Goal: Complete application form: Complete application form

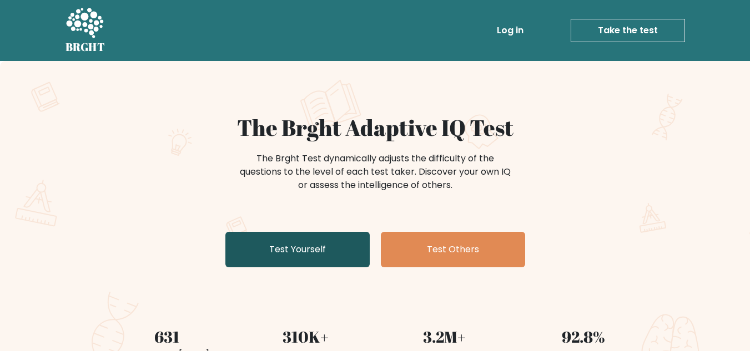
click at [312, 244] on link "Test Yourself" at bounding box center [297, 250] width 144 height 36
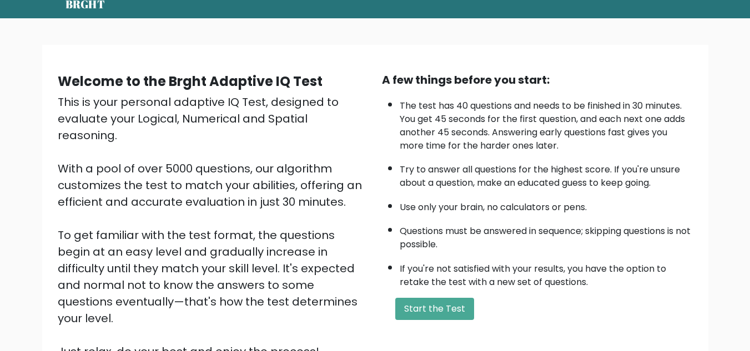
scroll to position [58, 0]
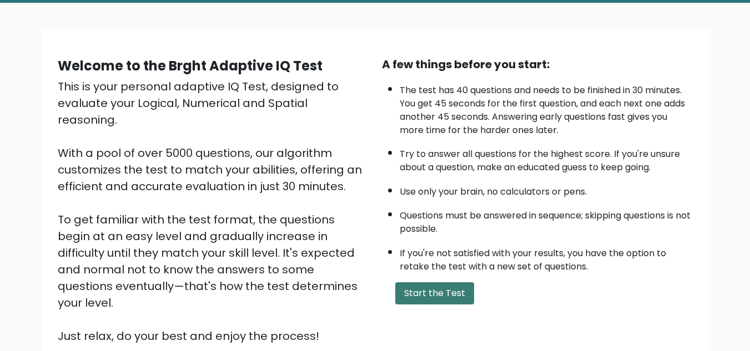
click at [447, 302] on button "Start the Test" at bounding box center [434, 293] width 79 height 22
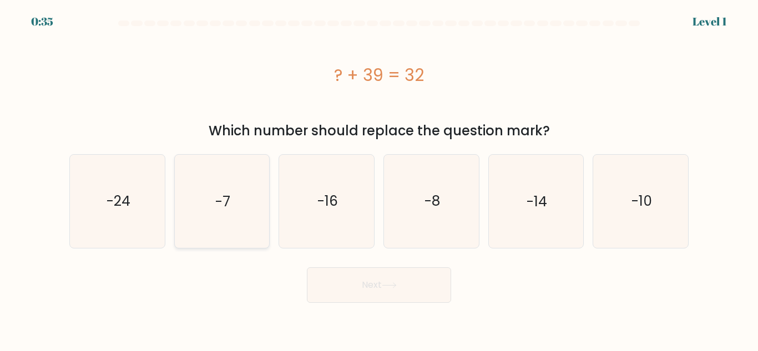
click at [214, 216] on icon "-7" at bounding box center [221, 201] width 93 height 93
click at [379, 179] on input "b. -7" at bounding box center [379, 177] width 1 height 3
radio input "true"
click at [370, 294] on button "Next" at bounding box center [379, 285] width 144 height 36
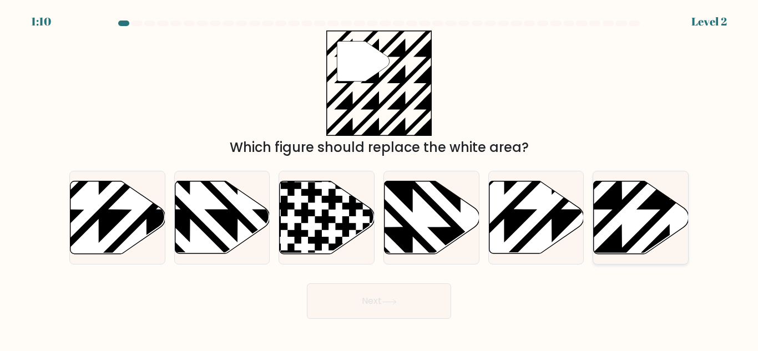
click at [599, 241] on icon at bounding box center [641, 217] width 95 height 73
click at [380, 179] on input "f." at bounding box center [379, 177] width 1 height 3
radio input "true"
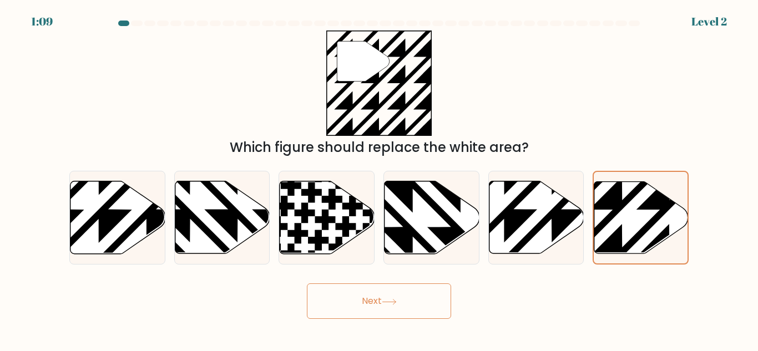
click at [415, 299] on button "Next" at bounding box center [379, 302] width 144 height 36
click at [412, 292] on button "Next" at bounding box center [379, 302] width 144 height 36
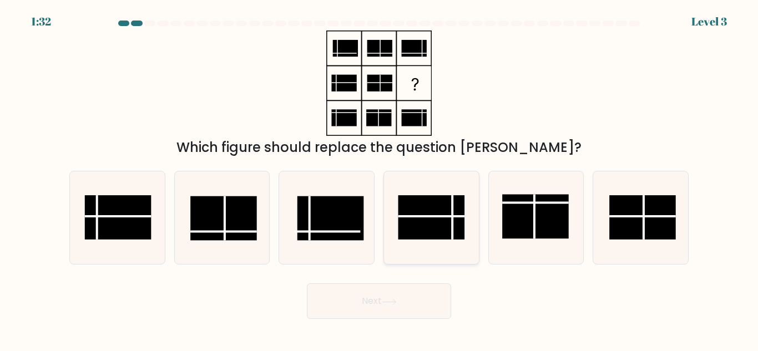
click at [437, 210] on rect at bounding box center [431, 217] width 67 height 44
click at [380, 179] on input "d." at bounding box center [379, 177] width 1 height 3
radio input "true"
click at [400, 317] on button "Next" at bounding box center [379, 302] width 144 height 36
click at [398, 310] on button "Next" at bounding box center [379, 302] width 144 height 36
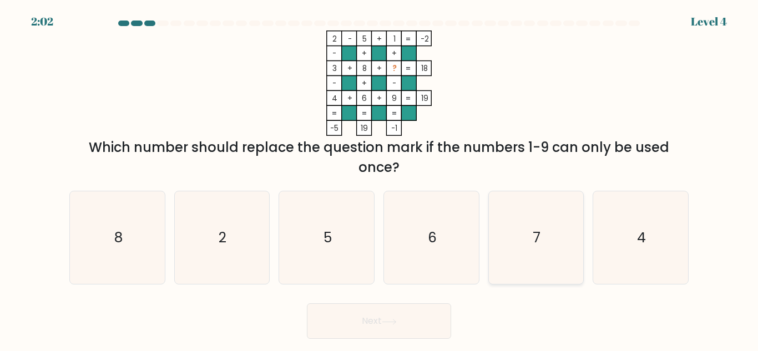
click at [557, 246] on icon "7" at bounding box center [535, 237] width 93 height 93
click at [380, 179] on input "e. 7" at bounding box center [379, 177] width 1 height 3
radio input "true"
click at [396, 308] on button "Next" at bounding box center [379, 322] width 144 height 36
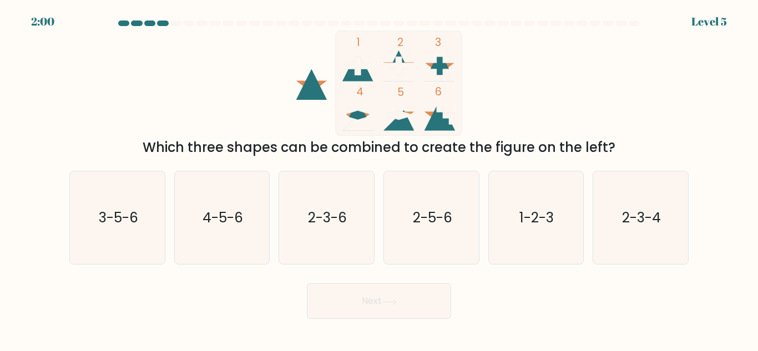
click at [382, 307] on button "Next" at bounding box center [379, 302] width 144 height 36
click at [332, 82] on icon "1 2 3 4 5 6" at bounding box center [379, 83] width 299 height 105
click at [535, 224] on text "1-2-3" at bounding box center [537, 217] width 34 height 19
click at [380, 179] on input "e. 1-2-3" at bounding box center [379, 177] width 1 height 3
radio input "true"
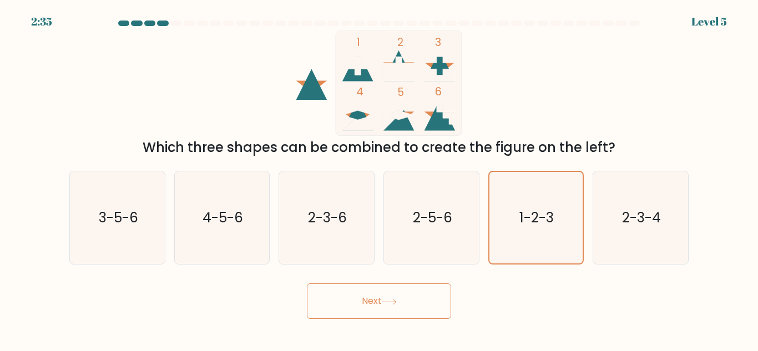
click at [359, 296] on button "Next" at bounding box center [379, 302] width 144 height 36
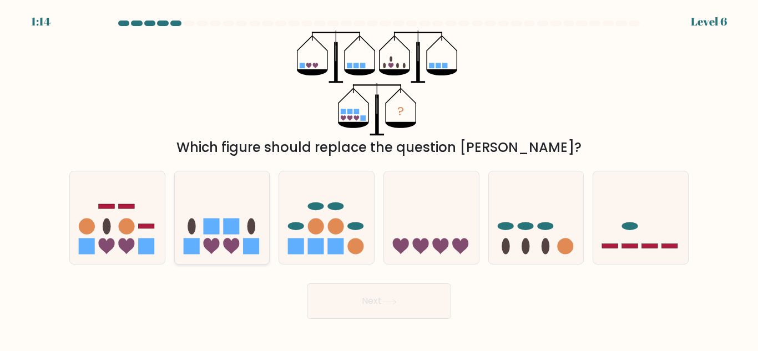
click at [220, 239] on icon at bounding box center [222, 218] width 95 height 78
click at [379, 179] on input "b." at bounding box center [379, 177] width 1 height 3
radio input "true"
click at [392, 297] on button "Next" at bounding box center [379, 302] width 144 height 36
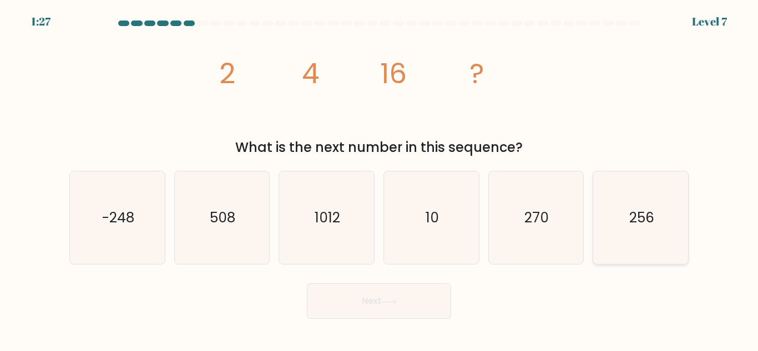
click at [640, 238] on icon "256" at bounding box center [640, 217] width 93 height 93
click at [380, 179] on input "f. 256" at bounding box center [379, 177] width 1 height 3
radio input "true"
click at [385, 296] on button "Next" at bounding box center [379, 302] width 144 height 36
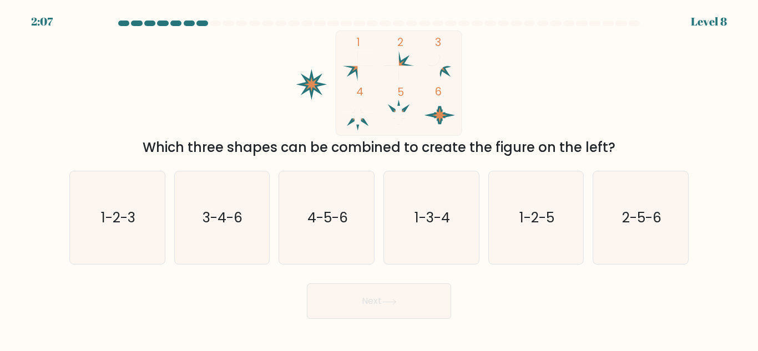
click at [695, 200] on div "a. 1-2-3 b. 3-4-6 c. 4-5-6" at bounding box center [379, 213] width 633 height 103
click at [334, 207] on icon "4-5-6" at bounding box center [326, 217] width 93 height 93
click at [379, 179] on input "c. 4-5-6" at bounding box center [379, 177] width 1 height 3
radio input "true"
click at [408, 302] on button "Next" at bounding box center [379, 302] width 144 height 36
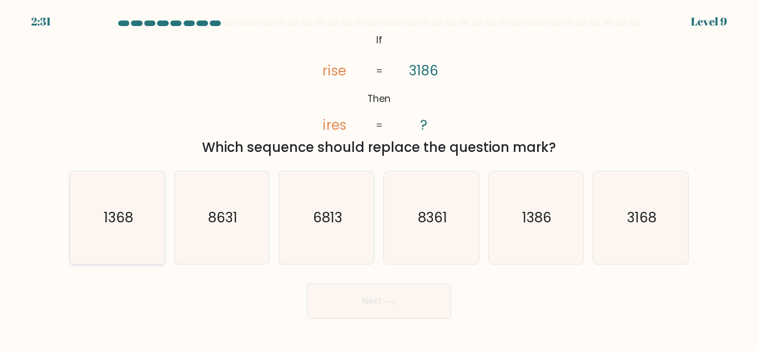
click at [146, 217] on icon "1368" at bounding box center [117, 217] width 93 height 93
click at [379, 179] on input "a. 1368" at bounding box center [379, 177] width 1 height 3
radio input "true"
click at [367, 293] on button "Next" at bounding box center [379, 302] width 144 height 36
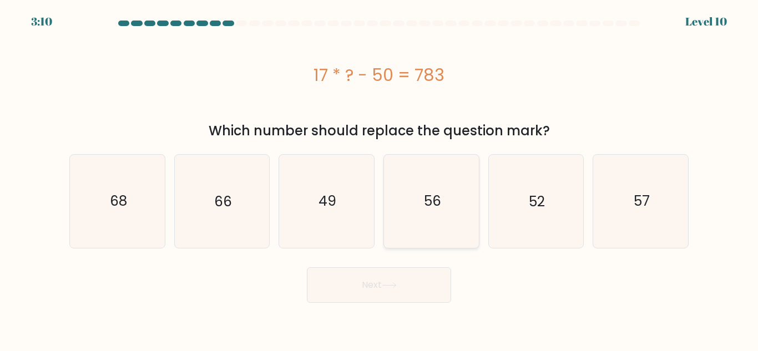
click at [439, 192] on text "56" at bounding box center [431, 200] width 17 height 19
click at [380, 179] on input "d. 56" at bounding box center [379, 177] width 1 height 3
radio input "true"
click at [390, 286] on icon at bounding box center [389, 285] width 15 height 6
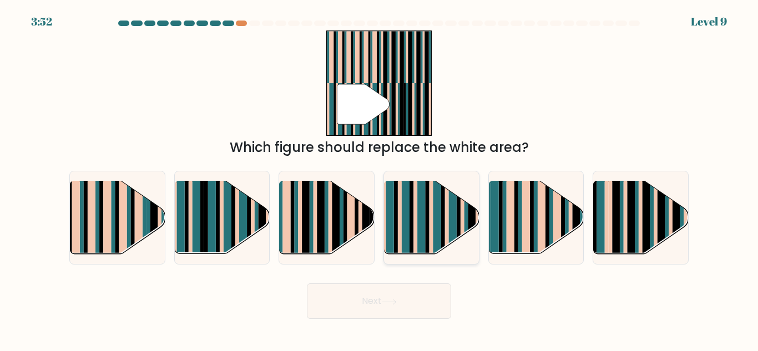
click at [438, 179] on div at bounding box center [431, 218] width 96 height 94
click at [380, 179] on input "d." at bounding box center [379, 177] width 1 height 3
radio input "true"
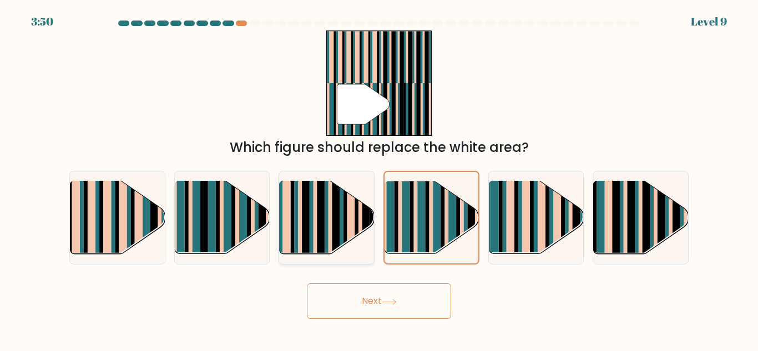
click at [326, 196] on rect at bounding box center [327, 210] width 4 height 94
click at [379, 179] on input "c." at bounding box center [379, 177] width 1 height 3
radio input "true"
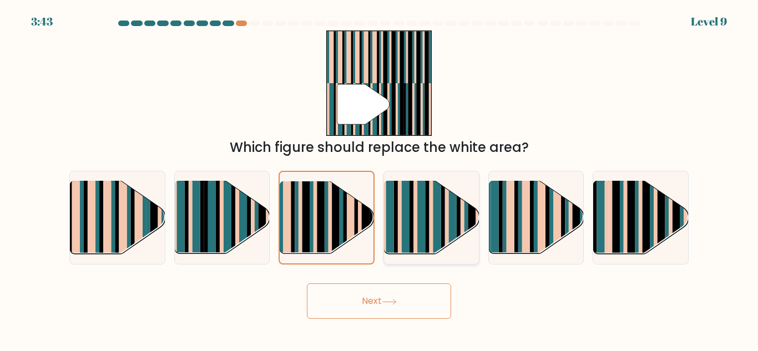
click at [430, 233] on rect at bounding box center [431, 226] width 4 height 94
click at [380, 179] on input "d." at bounding box center [379, 177] width 1 height 3
radio input "true"
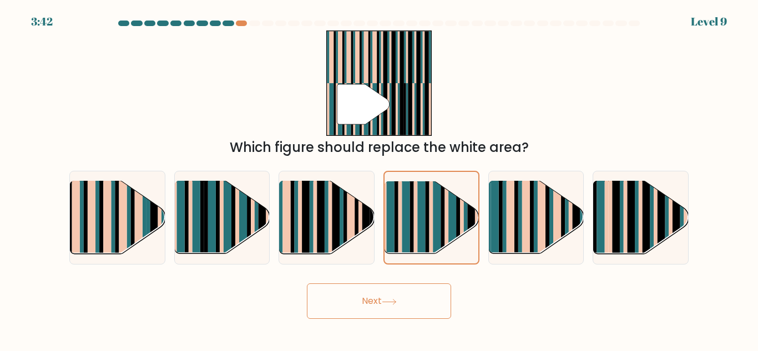
click at [416, 300] on button "Next" at bounding box center [379, 302] width 144 height 36
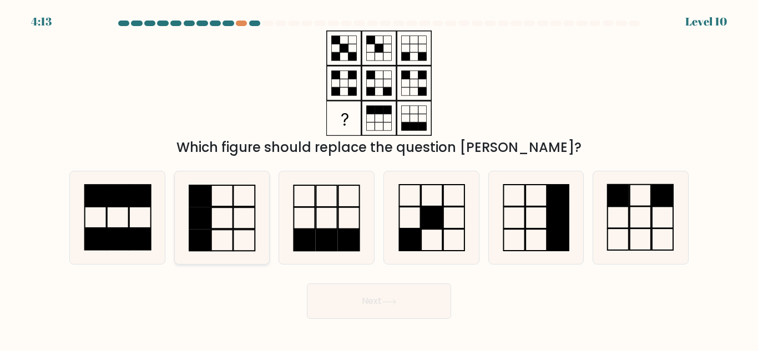
click at [200, 199] on rect at bounding box center [200, 195] width 22 height 21
click at [379, 179] on input "b." at bounding box center [379, 177] width 1 height 3
radio input "true"
click at [371, 297] on button "Next" at bounding box center [379, 302] width 144 height 36
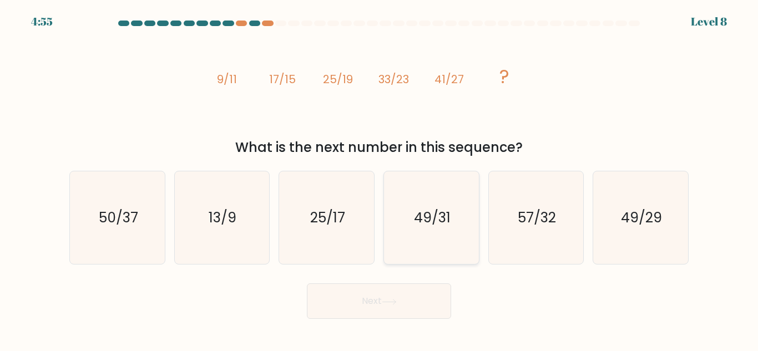
click at [427, 242] on icon "49/31" at bounding box center [431, 217] width 93 height 93
click at [380, 179] on input "d. 49/31" at bounding box center [379, 177] width 1 height 3
radio input "true"
click at [421, 295] on button "Next" at bounding box center [379, 302] width 144 height 36
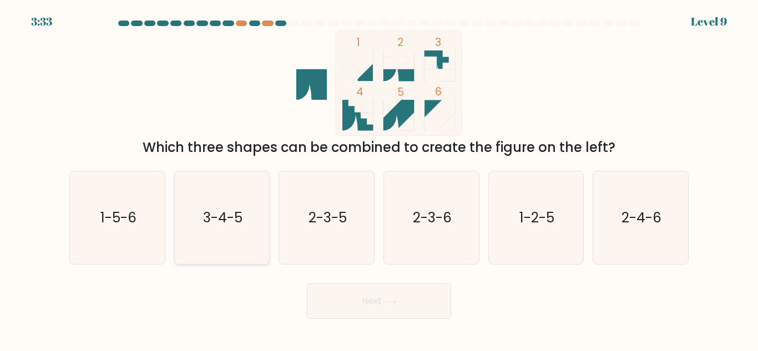
click at [226, 208] on text "3-4-5" at bounding box center [222, 217] width 39 height 19
click at [379, 179] on input "b. 3-4-5" at bounding box center [379, 177] width 1 height 3
radio input "true"
click at [351, 312] on button "Next" at bounding box center [379, 302] width 144 height 36
click at [356, 296] on button "Next" at bounding box center [379, 302] width 144 height 36
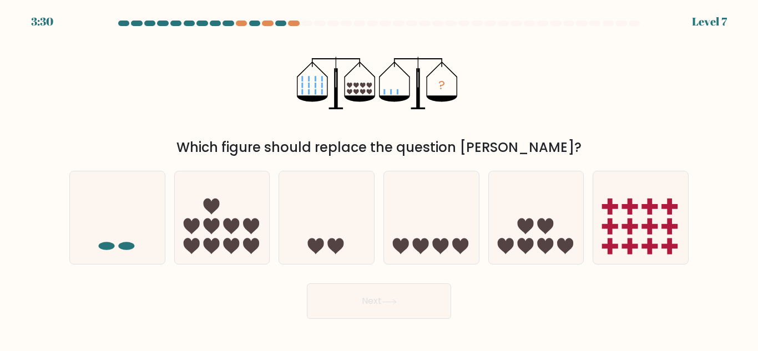
click at [355, 306] on button "Next" at bounding box center [379, 302] width 144 height 36
click at [423, 190] on icon at bounding box center [431, 218] width 95 height 78
click at [380, 179] on input "d." at bounding box center [379, 177] width 1 height 3
radio input "true"
click at [530, 209] on icon at bounding box center [536, 218] width 95 height 78
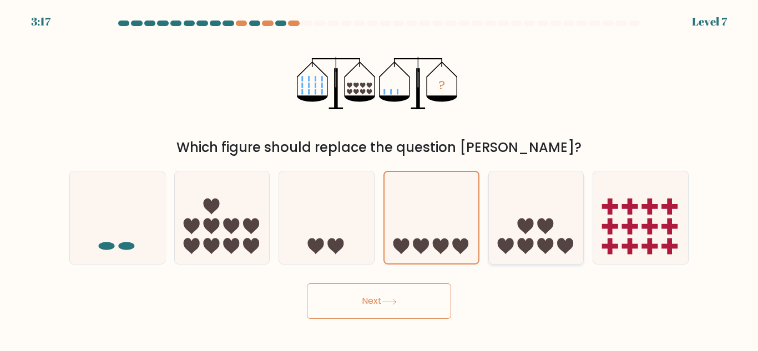
click at [380, 179] on input "e." at bounding box center [379, 177] width 1 height 3
radio input "true"
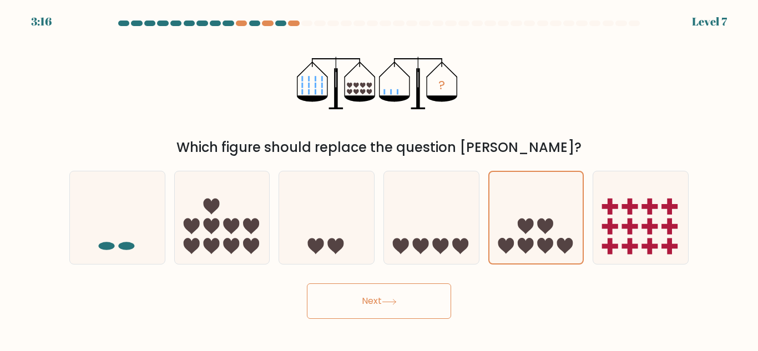
click at [361, 307] on button "Next" at bounding box center [379, 302] width 144 height 36
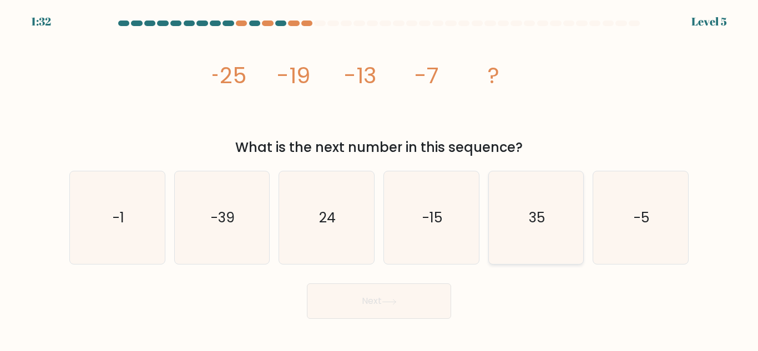
click at [526, 225] on icon "35" at bounding box center [535, 217] width 93 height 93
click at [380, 179] on input "e. 35" at bounding box center [379, 177] width 1 height 3
radio input "true"
click at [398, 296] on button "Next" at bounding box center [379, 302] width 144 height 36
click at [344, 295] on button "Next" at bounding box center [379, 302] width 144 height 36
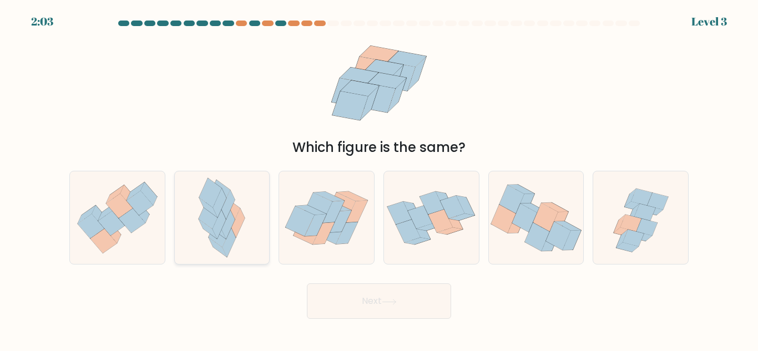
click at [203, 221] on icon at bounding box center [221, 217] width 60 height 93
click at [379, 179] on input "b." at bounding box center [379, 177] width 1 height 3
radio input "true"
click at [417, 309] on button "Next" at bounding box center [379, 302] width 144 height 36
click at [382, 301] on button "Next" at bounding box center [379, 302] width 144 height 36
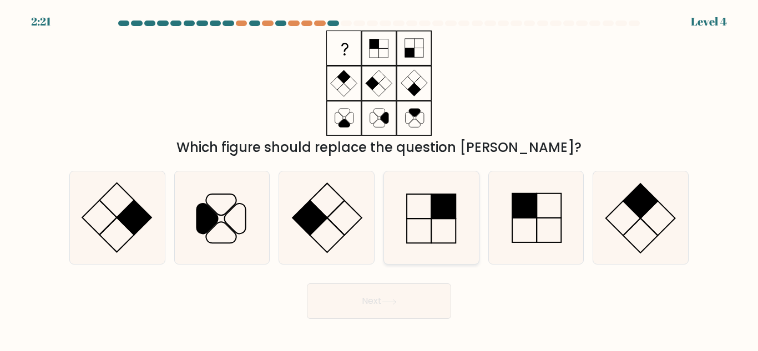
click at [428, 218] on icon at bounding box center [431, 217] width 93 height 93
click at [380, 179] on input "d." at bounding box center [379, 177] width 1 height 3
radio input "true"
click at [408, 295] on button "Next" at bounding box center [379, 302] width 144 height 36
click at [388, 306] on button "Next" at bounding box center [379, 302] width 144 height 36
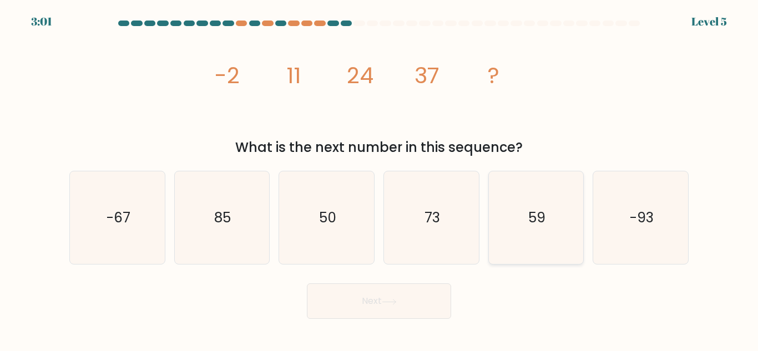
click at [506, 252] on icon "59" at bounding box center [535, 217] width 93 height 93
click at [380, 179] on input "e. 59" at bounding box center [379, 177] width 1 height 3
radio input "true"
click at [387, 299] on icon at bounding box center [389, 302] width 15 height 6
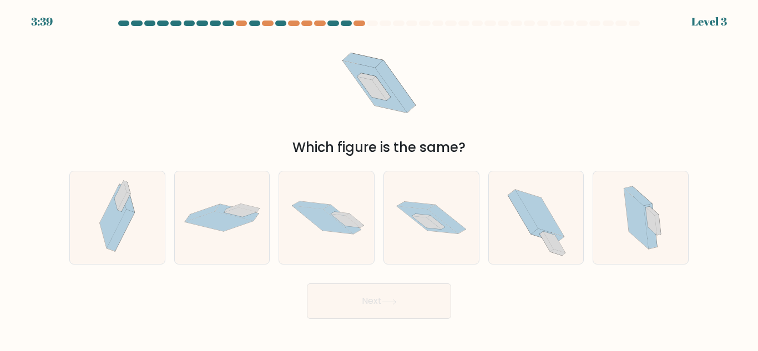
click at [221, 83] on div "Which figure is the same?" at bounding box center [379, 94] width 633 height 127
click at [223, 83] on div "Which figure is the same?" at bounding box center [379, 94] width 633 height 127
click at [417, 193] on icon at bounding box center [431, 217] width 95 height 63
click at [380, 179] on input "d." at bounding box center [379, 177] width 1 height 3
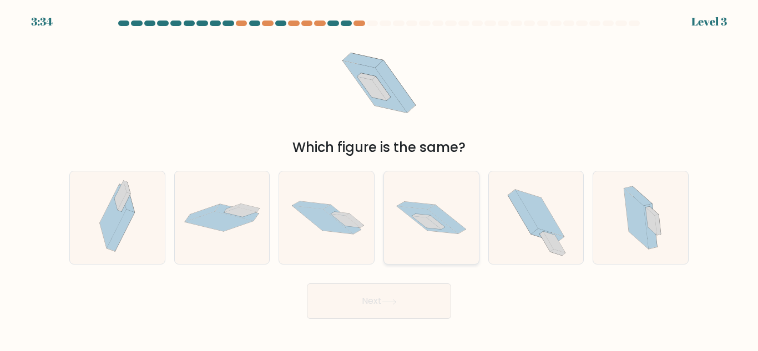
radio input "true"
click at [386, 296] on button "Next" at bounding box center [379, 302] width 144 height 36
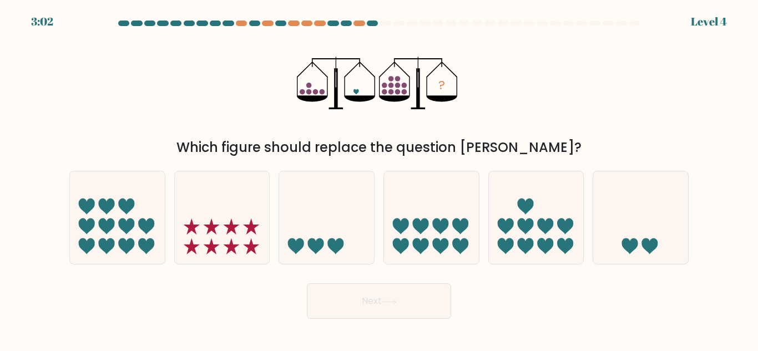
click at [157, 11] on div "3:02 Level 4" at bounding box center [379, 6] width 758 height 13
click at [108, 194] on icon at bounding box center [117, 218] width 95 height 78
click at [379, 179] on input "a." at bounding box center [379, 177] width 1 height 3
radio input "true"
click at [378, 293] on button "Next" at bounding box center [379, 302] width 144 height 36
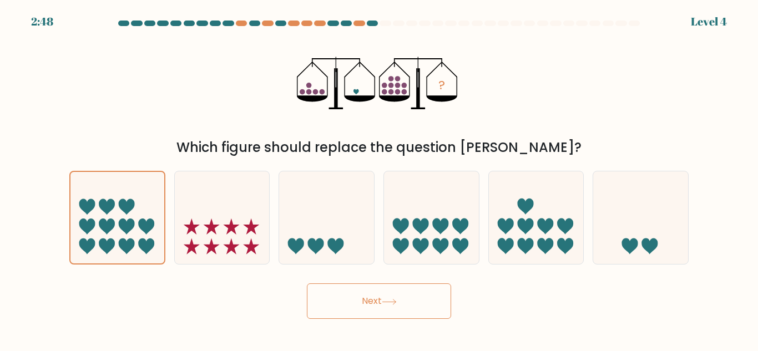
click at [369, 299] on button "Next" at bounding box center [379, 302] width 144 height 36
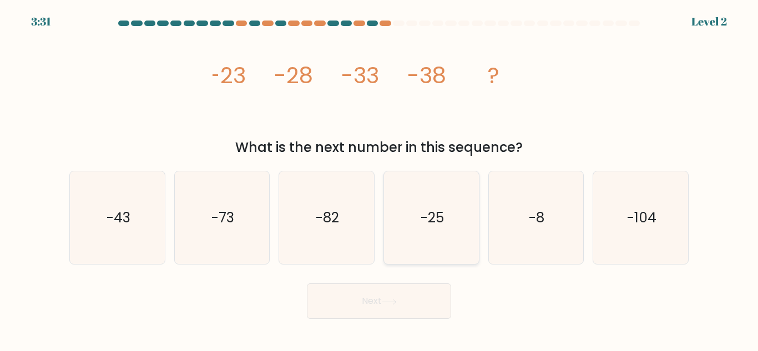
click at [436, 214] on text "-25" at bounding box center [432, 217] width 23 height 19
click at [380, 179] on input "d. -25" at bounding box center [379, 177] width 1 height 3
radio input "true"
click at [402, 314] on button "Next" at bounding box center [379, 302] width 144 height 36
click at [435, 228] on text "-25" at bounding box center [432, 217] width 23 height 19
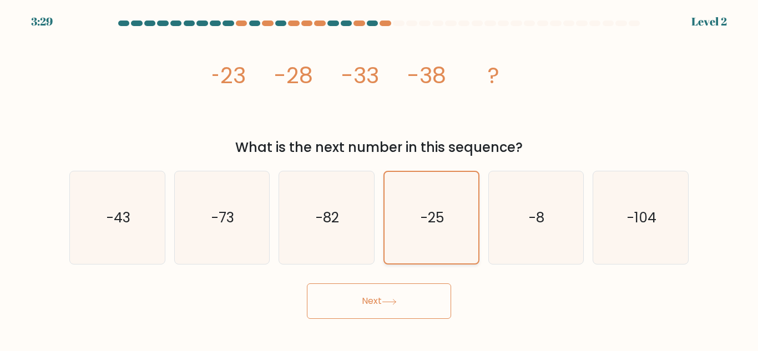
click at [380, 179] on input "d. -25" at bounding box center [379, 177] width 1 height 3
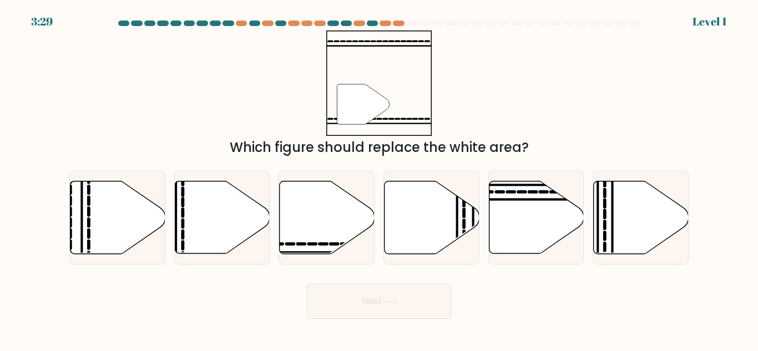
click at [416, 295] on button "Next" at bounding box center [379, 302] width 144 height 36
click at [457, 213] on line at bounding box center [457, 257] width 0 height 191
click at [380, 179] on input "d." at bounding box center [379, 177] width 1 height 3
radio input "true"
click at [414, 293] on button "Next" at bounding box center [379, 302] width 144 height 36
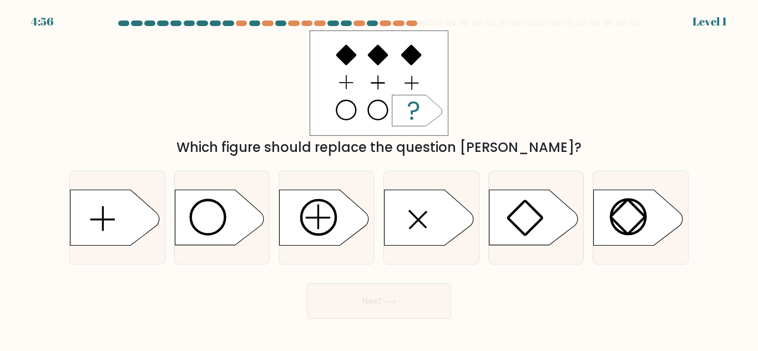
click at [355, 307] on button "Next" at bounding box center [379, 302] width 144 height 36
click at [409, 224] on icon at bounding box center [429, 217] width 89 height 55
click at [380, 179] on input "d." at bounding box center [379, 177] width 1 height 3
radio input "true"
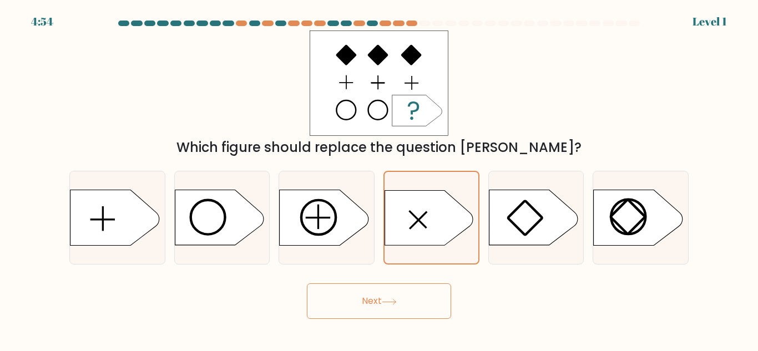
click at [387, 322] on body "4:54 Level 1 a." at bounding box center [379, 175] width 758 height 351
click at [387, 322] on body "4:53 Level 1 a." at bounding box center [379, 175] width 758 height 351
click at [220, 210] on icon at bounding box center [219, 217] width 89 height 55
click at [379, 179] on input "b." at bounding box center [379, 177] width 1 height 3
radio input "true"
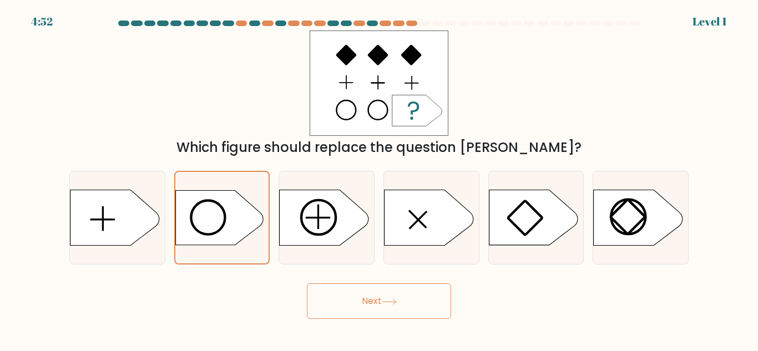
click at [400, 302] on button "Next" at bounding box center [379, 302] width 144 height 36
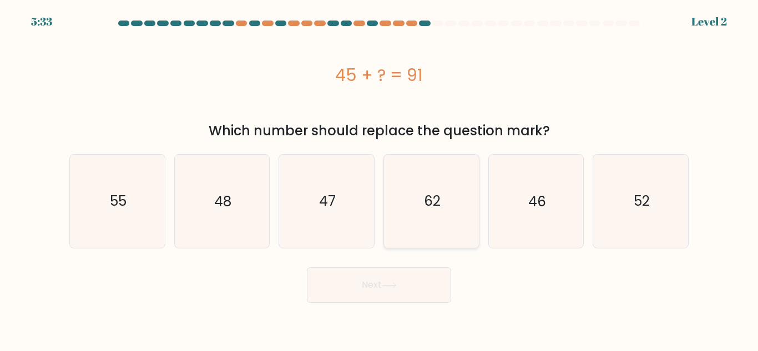
click at [442, 205] on icon "62" at bounding box center [431, 201] width 93 height 93
click at [380, 179] on input "d. 62" at bounding box center [379, 177] width 1 height 3
radio input "true"
click at [404, 292] on button "Next" at bounding box center [379, 285] width 144 height 36
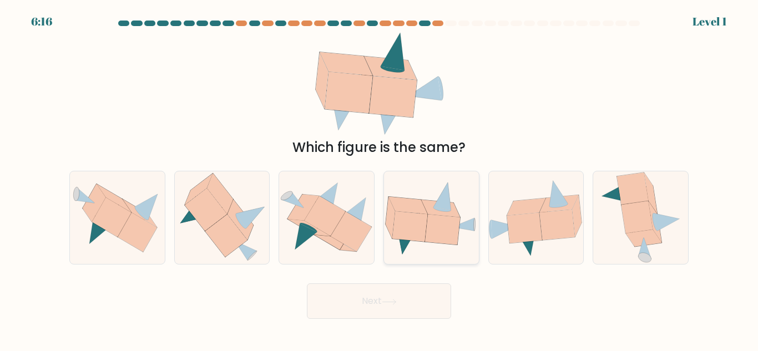
click at [433, 224] on icon at bounding box center [442, 229] width 35 height 31
click at [380, 179] on input "d." at bounding box center [379, 177] width 1 height 3
radio input "true"
click at [411, 324] on body "6:16 Level 1" at bounding box center [379, 175] width 758 height 351
click at [404, 310] on button "Next" at bounding box center [379, 302] width 144 height 36
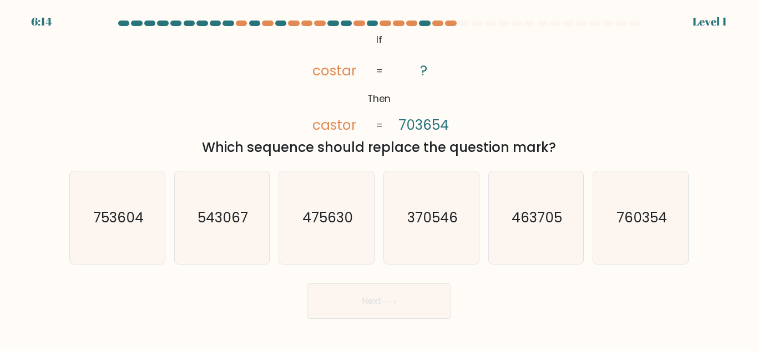
click at [397, 302] on icon at bounding box center [389, 302] width 15 height 6
click at [403, 234] on icon "370546" at bounding box center [431, 217] width 93 height 93
click at [380, 179] on input "d. 370546" at bounding box center [379, 177] width 1 height 3
radio input "true"
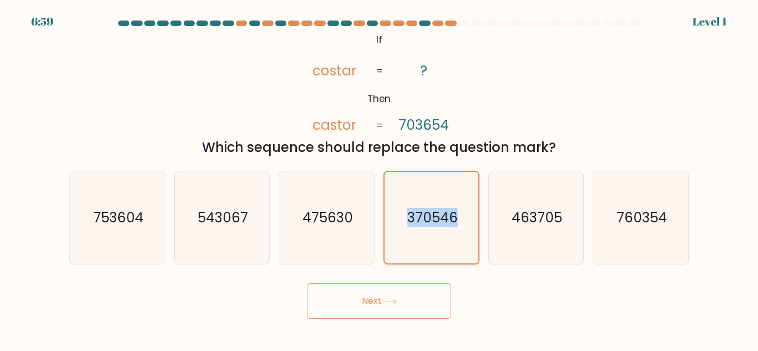
click at [403, 234] on icon "370546" at bounding box center [432, 218] width 92 height 92
click at [380, 179] on input "d. 370546" at bounding box center [379, 177] width 1 height 3
click at [394, 330] on body "6:59 Level 1 If" at bounding box center [379, 175] width 758 height 351
click at [379, 284] on button "Next" at bounding box center [379, 302] width 144 height 36
click at [375, 304] on button "Next" at bounding box center [379, 302] width 144 height 36
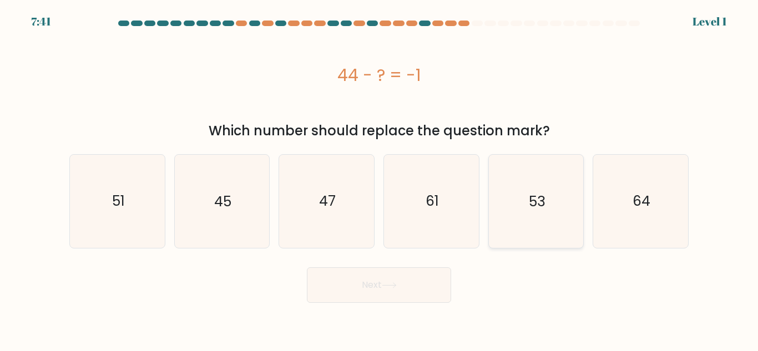
click at [524, 194] on icon "53" at bounding box center [535, 201] width 93 height 93
click at [380, 179] on input "e. 53" at bounding box center [379, 177] width 1 height 3
radio input "true"
click at [377, 287] on button "Next" at bounding box center [379, 285] width 144 height 36
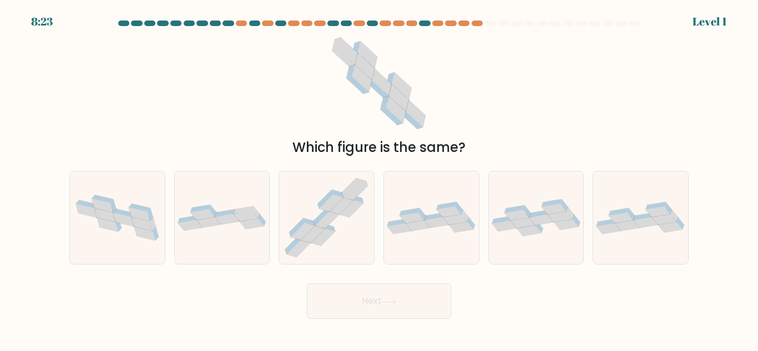
click at [278, 214] on div "c." at bounding box center [326, 218] width 105 height 94
click at [302, 217] on icon at bounding box center [326, 218] width 95 height 90
click at [379, 179] on input "c." at bounding box center [379, 177] width 1 height 3
radio input "true"
click at [373, 302] on button "Next" at bounding box center [379, 302] width 144 height 36
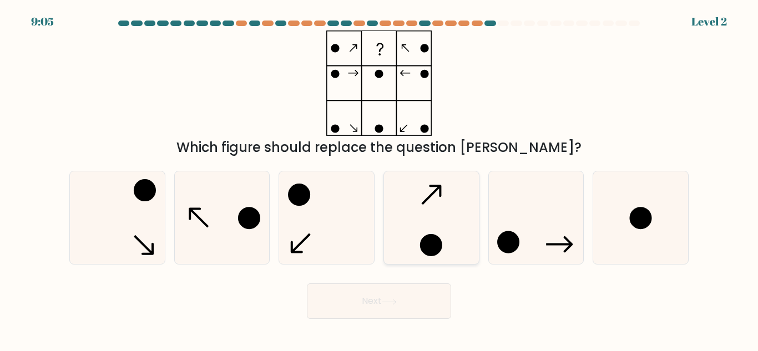
click at [445, 227] on icon at bounding box center [431, 217] width 93 height 93
click at [380, 179] on input "d." at bounding box center [379, 177] width 1 height 3
radio input "true"
click at [413, 308] on button "Next" at bounding box center [379, 302] width 144 height 36
click at [392, 294] on button "Next" at bounding box center [379, 302] width 144 height 36
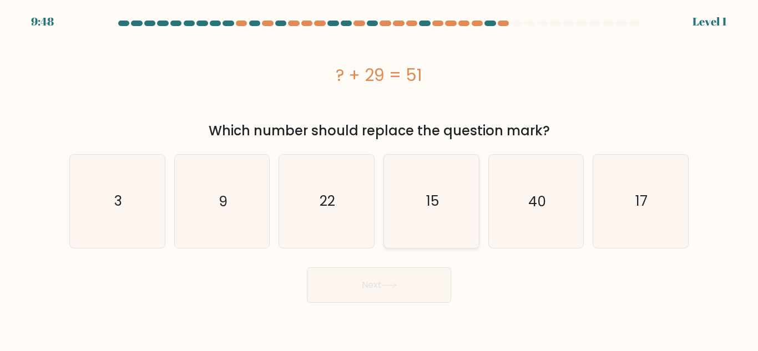
click at [419, 210] on icon "15" at bounding box center [431, 201] width 93 height 93
click at [380, 179] on input "d. 15" at bounding box center [379, 177] width 1 height 3
radio input "true"
click at [400, 285] on button "Next" at bounding box center [379, 285] width 144 height 36
click at [439, 219] on icon "15" at bounding box center [432, 201] width 92 height 92
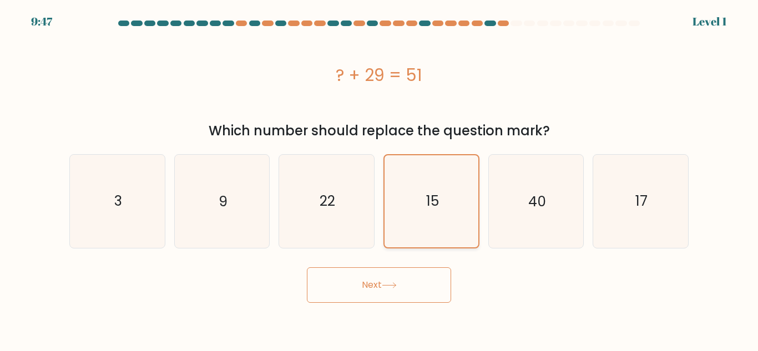
click at [380, 179] on input "d. 15" at bounding box center [379, 177] width 1 height 3
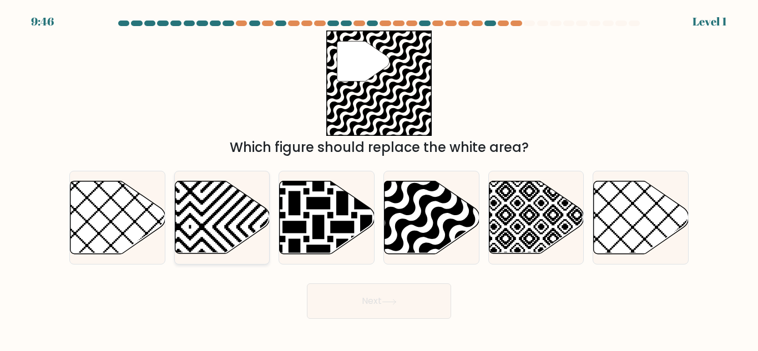
click at [197, 204] on icon at bounding box center [222, 217] width 95 height 73
click at [379, 179] on input "b." at bounding box center [379, 177] width 1 height 3
radio input "true"
click at [362, 301] on button "Next" at bounding box center [379, 302] width 144 height 36
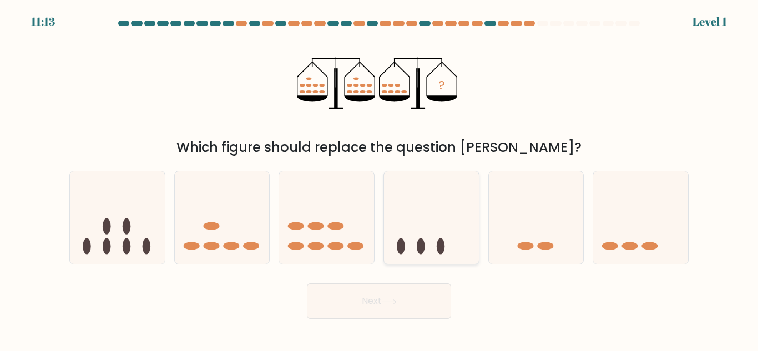
click at [420, 231] on icon at bounding box center [431, 218] width 95 height 78
click at [380, 179] on input "d." at bounding box center [379, 177] width 1 height 3
radio input "true"
click at [423, 290] on button "Next" at bounding box center [379, 302] width 144 height 36
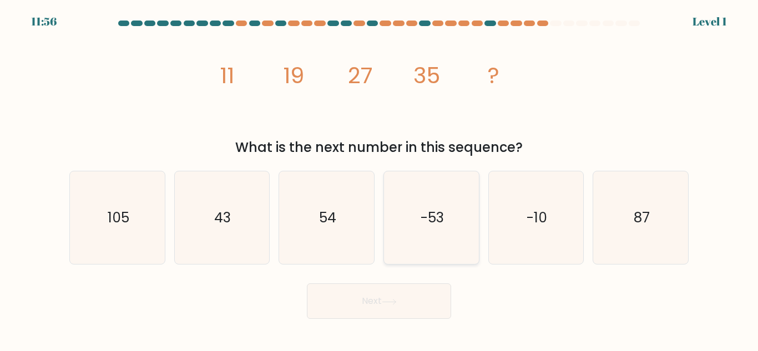
click at [436, 199] on icon "-53" at bounding box center [431, 217] width 93 height 93
click at [380, 179] on input "d. -53" at bounding box center [379, 177] width 1 height 3
radio input "true"
click at [422, 289] on button "Next" at bounding box center [379, 302] width 144 height 36
click at [415, 299] on button "Next" at bounding box center [379, 302] width 144 height 36
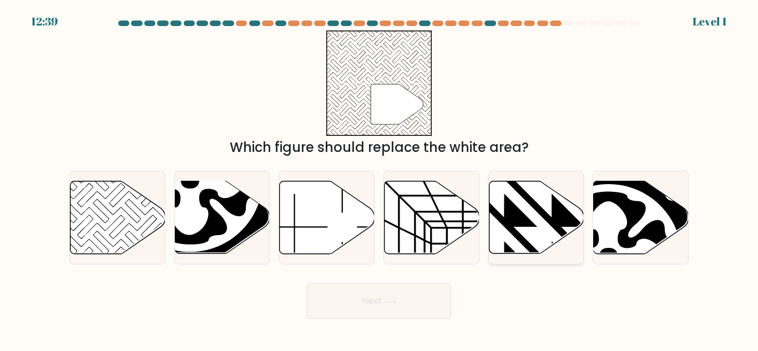
click at [509, 233] on icon at bounding box center [536, 217] width 95 height 73
click at [380, 179] on input "e." at bounding box center [379, 177] width 1 height 3
radio input "true"
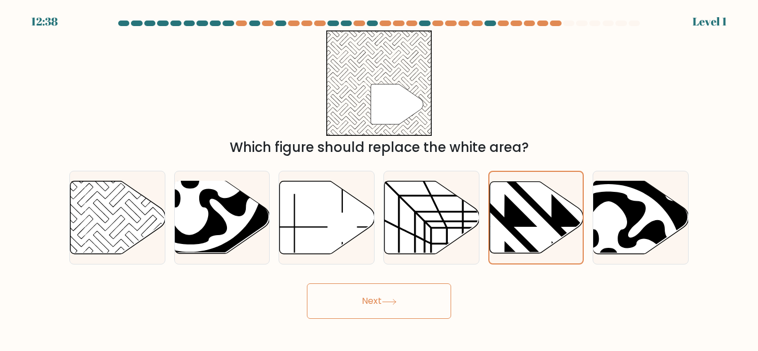
click at [403, 292] on button "Next" at bounding box center [379, 302] width 144 height 36
click at [78, 183] on icon at bounding box center [117, 217] width 95 height 73
click at [379, 179] on input "a." at bounding box center [379, 177] width 1 height 3
radio input "true"
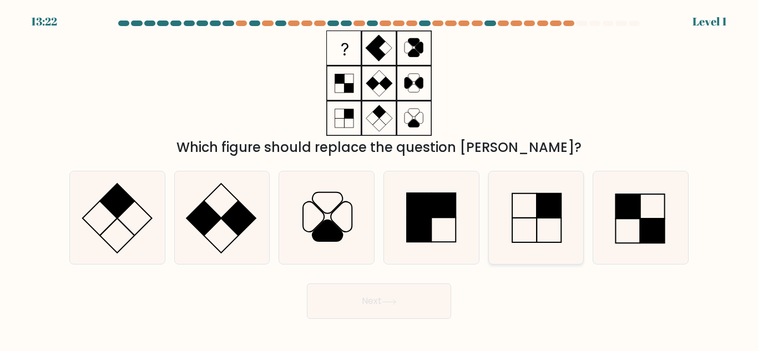
click at [488, 224] on div at bounding box center [536, 218] width 96 height 94
click at [380, 179] on input "e." at bounding box center [379, 177] width 1 height 3
radio input "true"
click at [349, 218] on icon at bounding box center [326, 217] width 93 height 93
click at [379, 179] on input "c." at bounding box center [379, 177] width 1 height 3
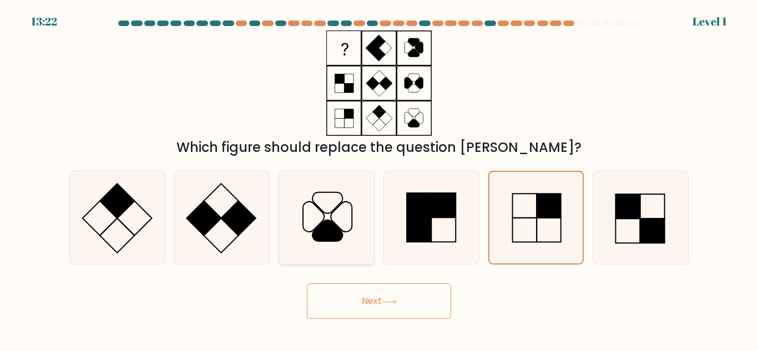
radio input "true"
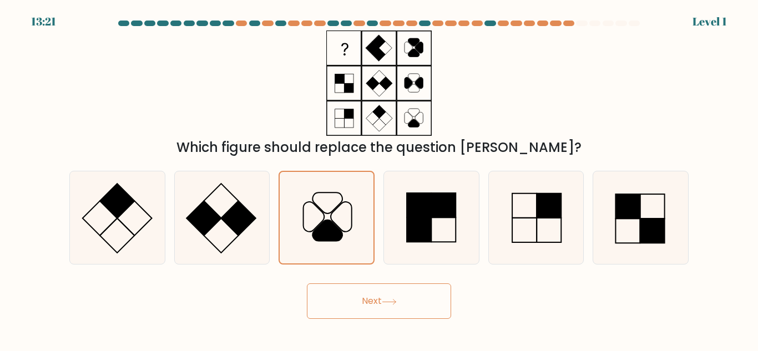
click at [358, 286] on button "Next" at bounding box center [379, 302] width 144 height 36
click at [361, 298] on button "Next" at bounding box center [379, 302] width 144 height 36
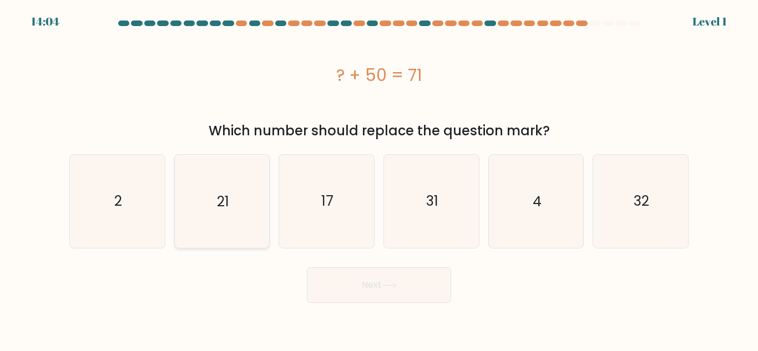
click at [232, 192] on icon "21" at bounding box center [221, 201] width 93 height 93
click at [379, 179] on input "b. 21" at bounding box center [379, 177] width 1 height 3
radio input "true"
click at [387, 280] on button "Next" at bounding box center [379, 285] width 144 height 36
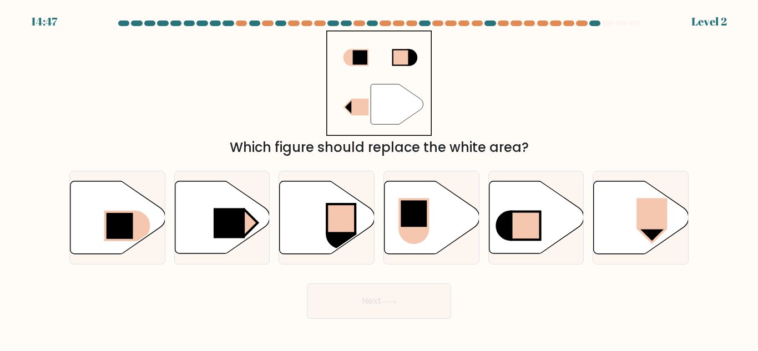
click at [423, 290] on button "Next" at bounding box center [379, 302] width 144 height 36
click at [507, 200] on icon at bounding box center [536, 217] width 95 height 73
click at [380, 179] on input "e." at bounding box center [379, 177] width 1 height 3
radio input "true"
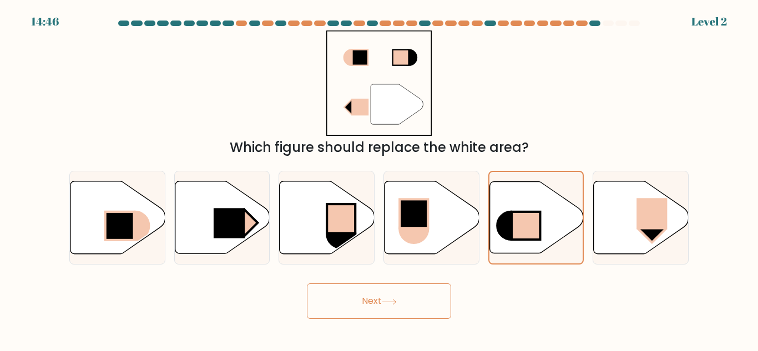
drag, startPoint x: 393, startPoint y: 293, endPoint x: 393, endPoint y: 280, distance: 12.8
click at [392, 293] on button "Next" at bounding box center [379, 302] width 144 height 36
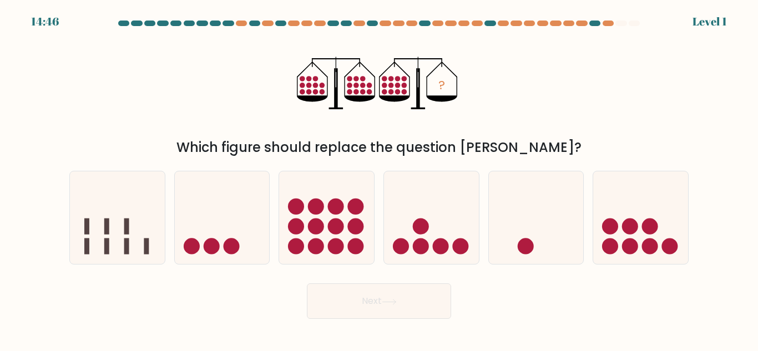
click at [425, 198] on icon at bounding box center [431, 218] width 95 height 78
click at [380, 179] on input "d." at bounding box center [379, 177] width 1 height 3
radio input "true"
click at [399, 292] on button "Next" at bounding box center [379, 302] width 144 height 36
click at [350, 174] on div at bounding box center [327, 218] width 96 height 94
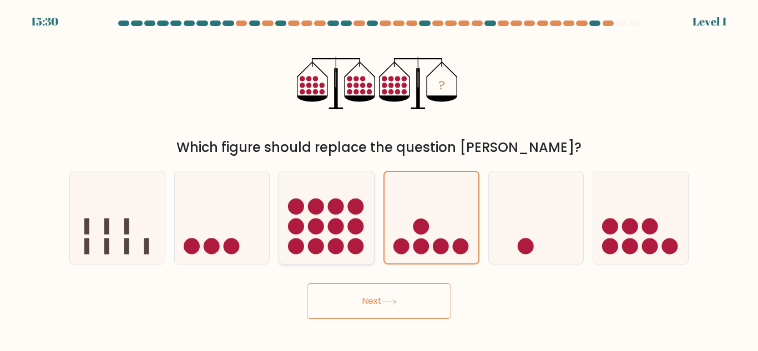
click at [379, 176] on input "c." at bounding box center [379, 177] width 1 height 3
radio input "true"
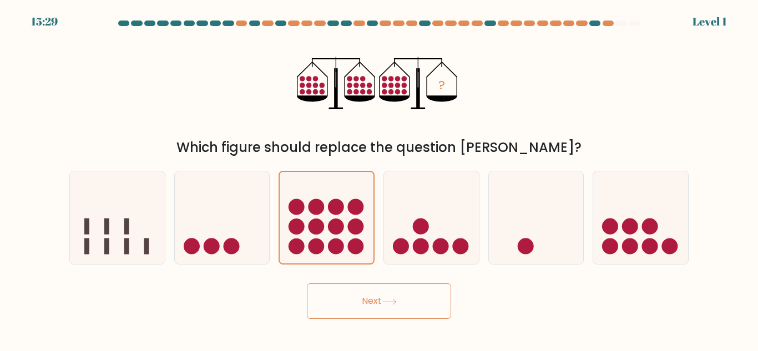
click at [380, 309] on button "Next" at bounding box center [379, 302] width 144 height 36
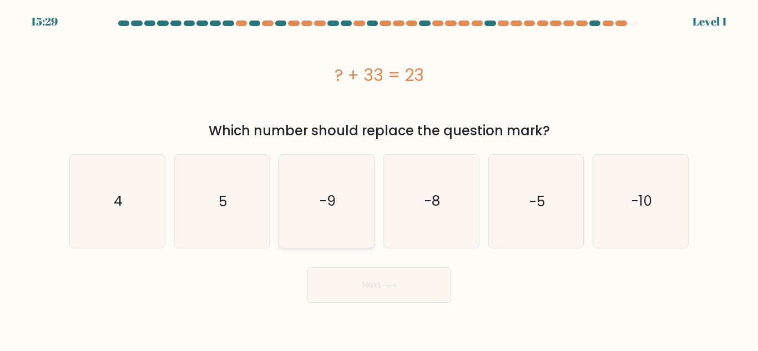
click at [361, 195] on icon "-9" at bounding box center [326, 201] width 93 height 93
click at [379, 179] on input "c. -9" at bounding box center [379, 177] width 1 height 3
radio input "true"
click at [370, 301] on button "Next" at bounding box center [379, 285] width 144 height 36
click at [453, 196] on icon "-8" at bounding box center [431, 201] width 93 height 93
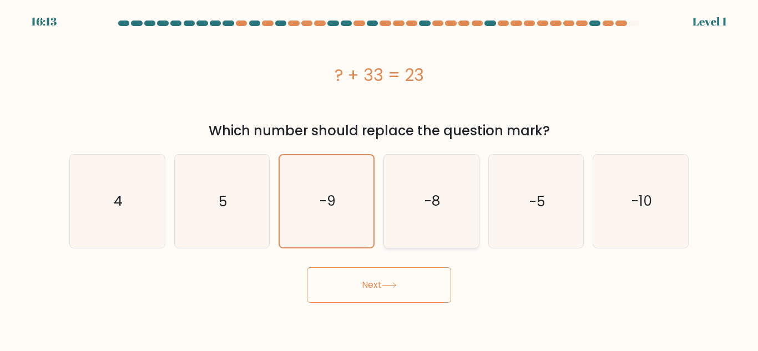
click at [380, 179] on input "d. -8" at bounding box center [379, 177] width 1 height 3
radio input "true"
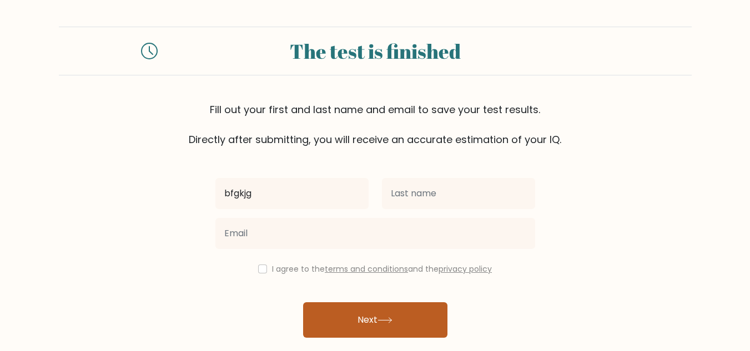
type input "bfgkjg"
click at [396, 318] on button "Next" at bounding box center [375, 320] width 144 height 36
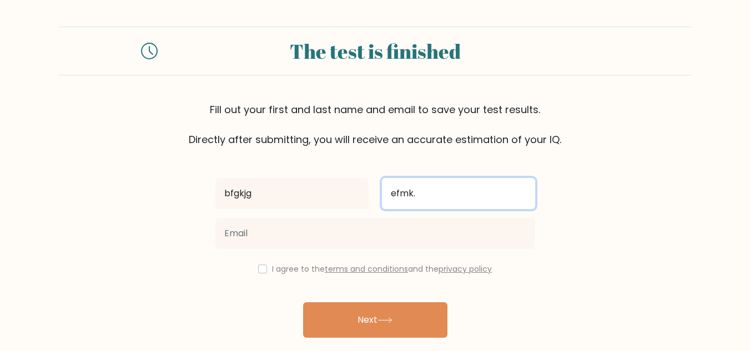
type input "efmk."
click at [303, 302] on button "Next" at bounding box center [375, 320] width 144 height 36
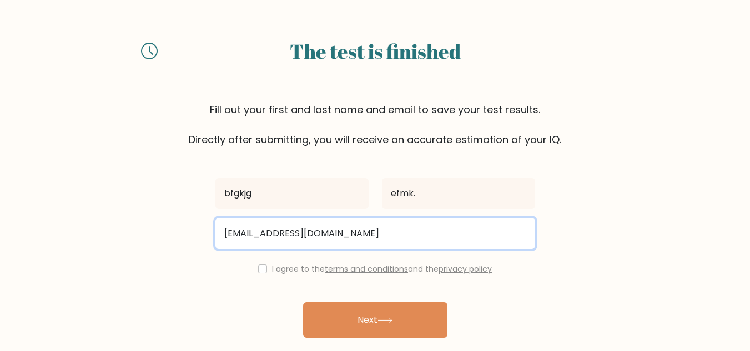
type input "edgfW@gmail.com"
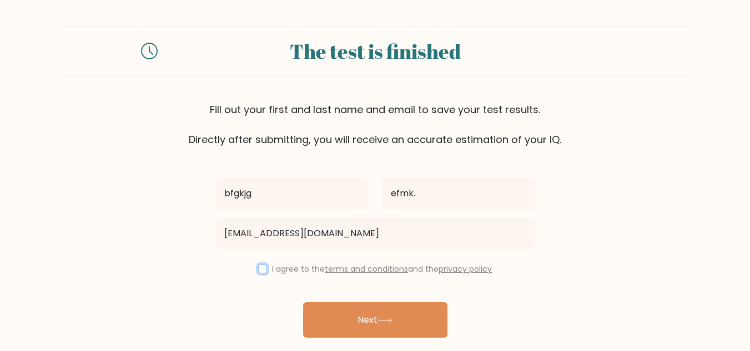
click at [258, 269] on input "checkbox" at bounding box center [262, 269] width 9 height 9
checkbox input "true"
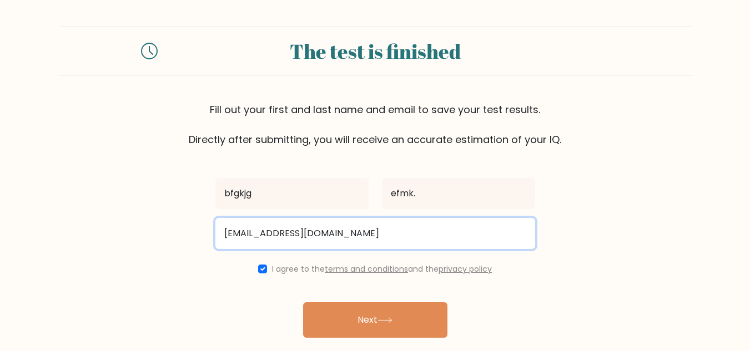
click at [226, 238] on input "edgfW@gmail.com" at bounding box center [375, 233] width 320 height 31
type input "ys06122010@gmail.com"
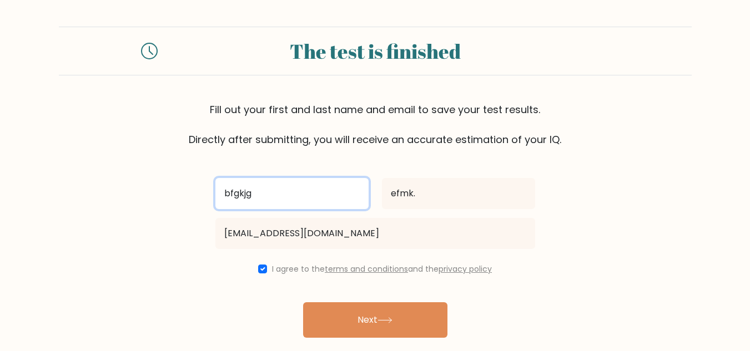
drag, startPoint x: 285, startPoint y: 185, endPoint x: 276, endPoint y: 181, distance: 9.2
click at [276, 181] on input "bfgkjg" at bounding box center [291, 193] width 153 height 31
type input "b"
type input "yamini"
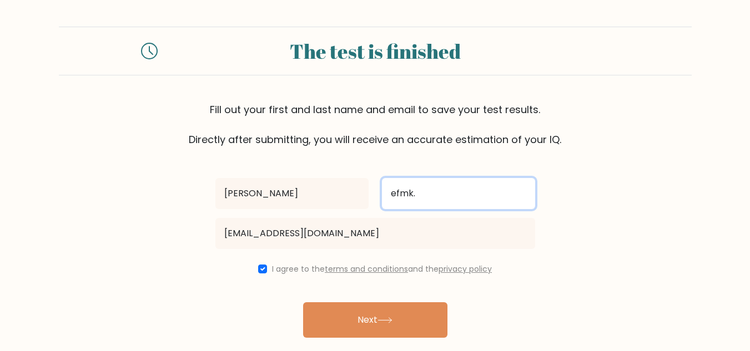
drag, startPoint x: 428, startPoint y: 194, endPoint x: 331, endPoint y: 190, distance: 97.2
click at [331, 190] on div "yamini efmk." at bounding box center [375, 194] width 333 height 40
type input "[PERSON_NAME]"
click at [303, 302] on button "Next" at bounding box center [375, 320] width 144 height 36
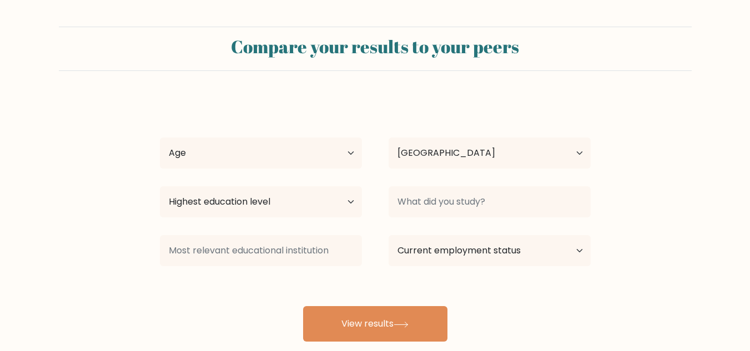
select select "IN"
click at [233, 164] on select "Age Under 18 years old 18-24 years old 25-34 years old 35-44 years old 45-54 ye…" at bounding box center [261, 153] width 202 height 31
select select "min_18"
click at [160, 138] on select "Age Under 18 years old 18-24 years old 25-34 years old 35-44 years old 45-54 ye…" at bounding box center [261, 153] width 202 height 31
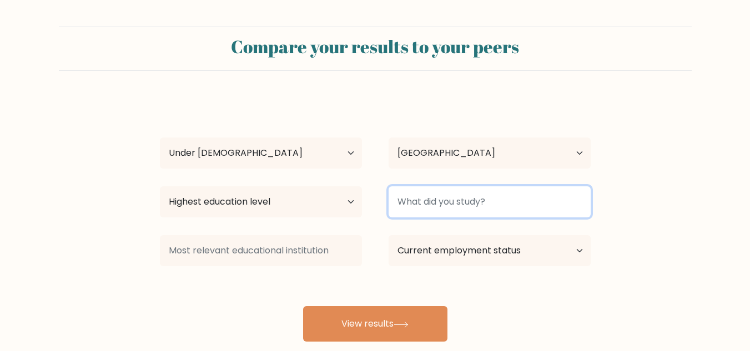
click at [431, 211] on input at bounding box center [489, 201] width 202 height 31
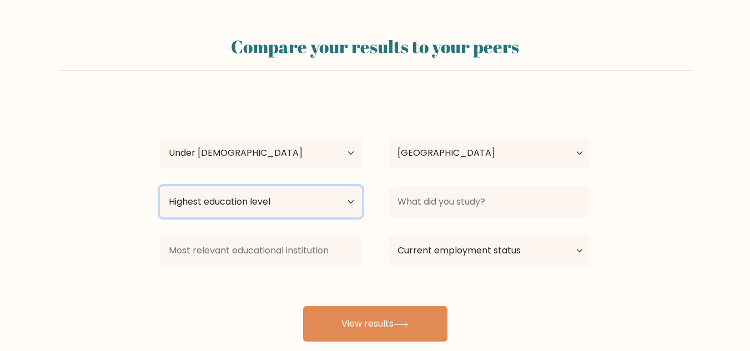
click at [224, 199] on select "Highest education level No schooling Primary Lower Secondary Upper Secondary Oc…" at bounding box center [261, 201] width 202 height 31
select select "lower_secondary"
click at [160, 186] on select "Highest education level No schooling Primary Lower Secondary Upper Secondary Oc…" at bounding box center [261, 201] width 202 height 31
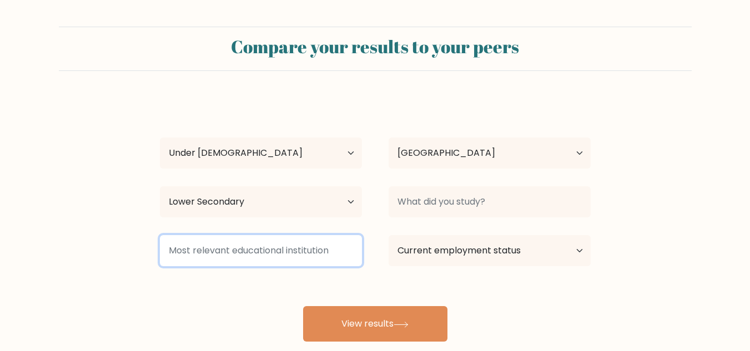
click at [269, 249] on input at bounding box center [261, 250] width 202 height 31
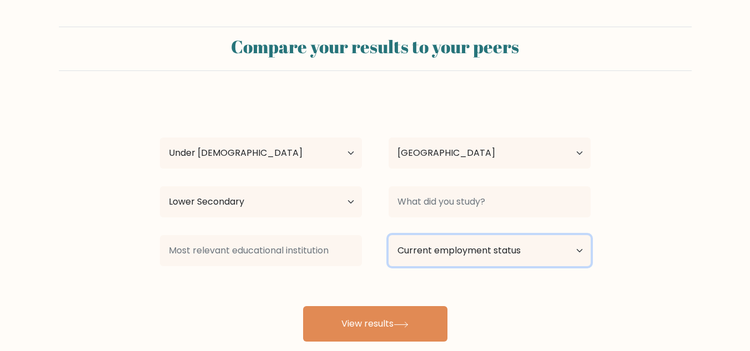
click at [435, 254] on select "Current employment status Employed Student Retired Other / prefer not to answer" at bounding box center [489, 250] width 202 height 31
select select "student"
click at [388, 235] on select "Current employment status Employed Student Retired Other / prefer not to answer" at bounding box center [489, 250] width 202 height 31
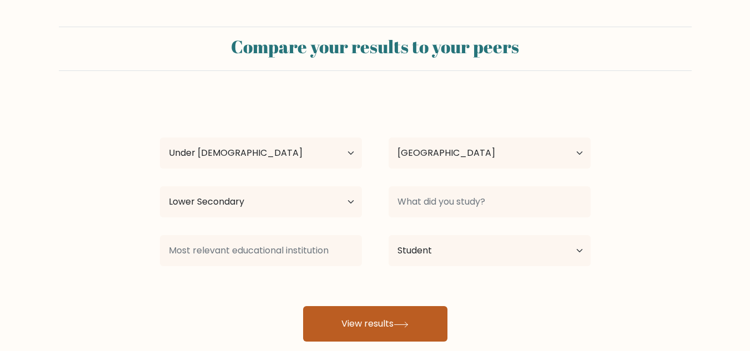
click at [393, 321] on button "View results" at bounding box center [375, 324] width 144 height 36
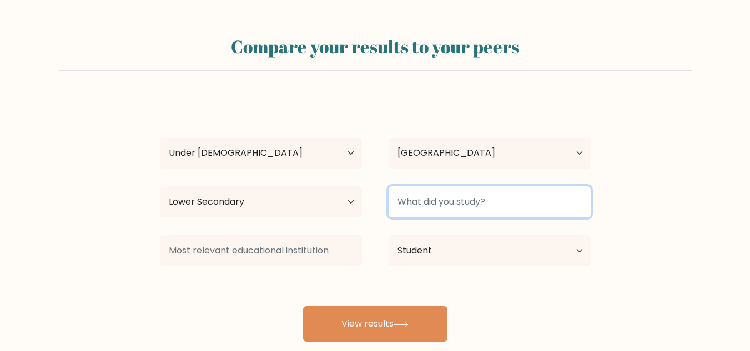
type input "d"
type input "nothing"
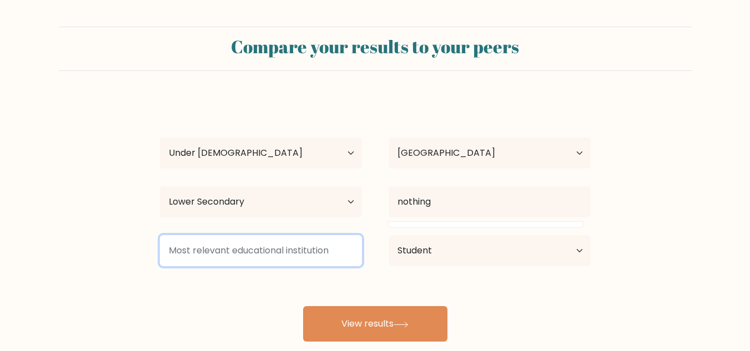
click at [245, 248] on input at bounding box center [261, 250] width 202 height 31
type input "c"
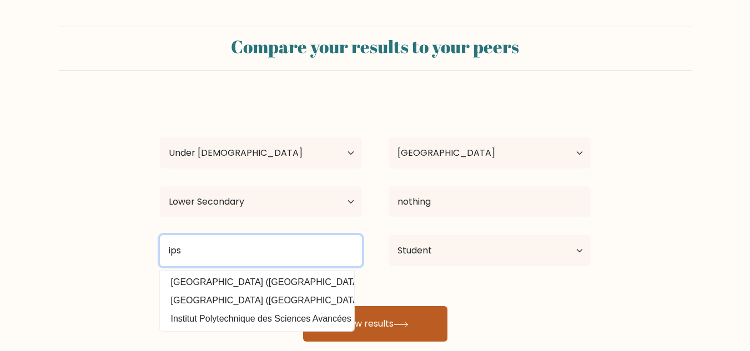
type input "ips"
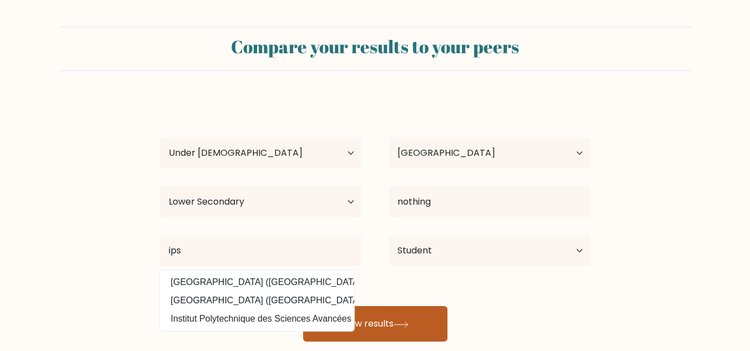
click at [387, 321] on button "View results" at bounding box center [375, 324] width 144 height 36
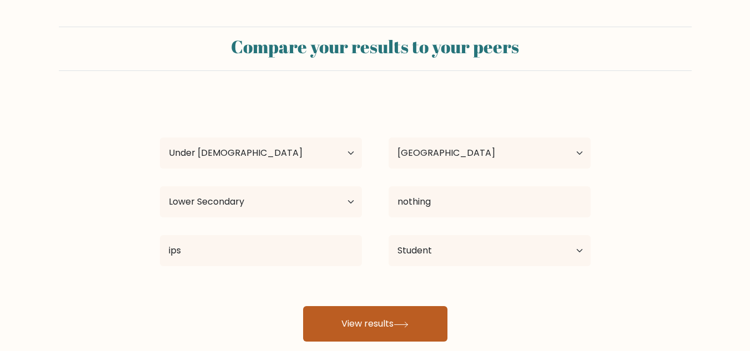
click at [387, 321] on button "View results" at bounding box center [375, 324] width 144 height 36
